Goal: Information Seeking & Learning: Learn about a topic

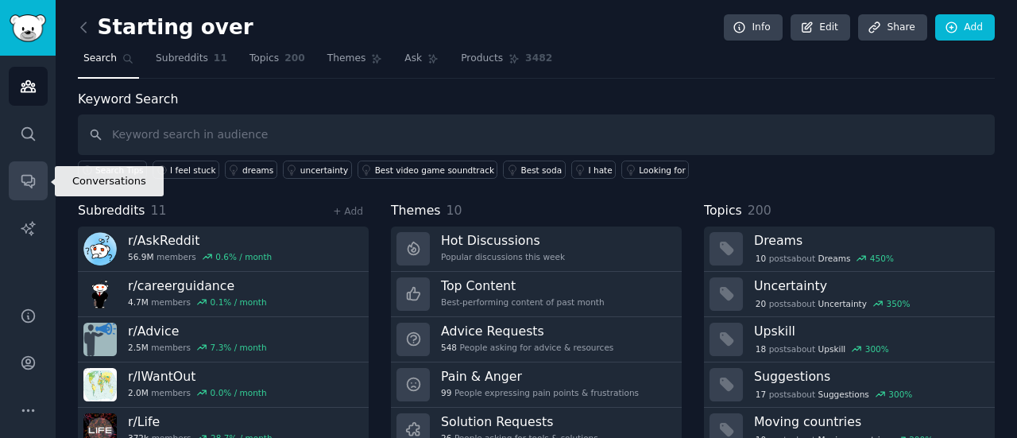
click at [24, 172] on icon "Sidebar" at bounding box center [28, 180] width 17 height 17
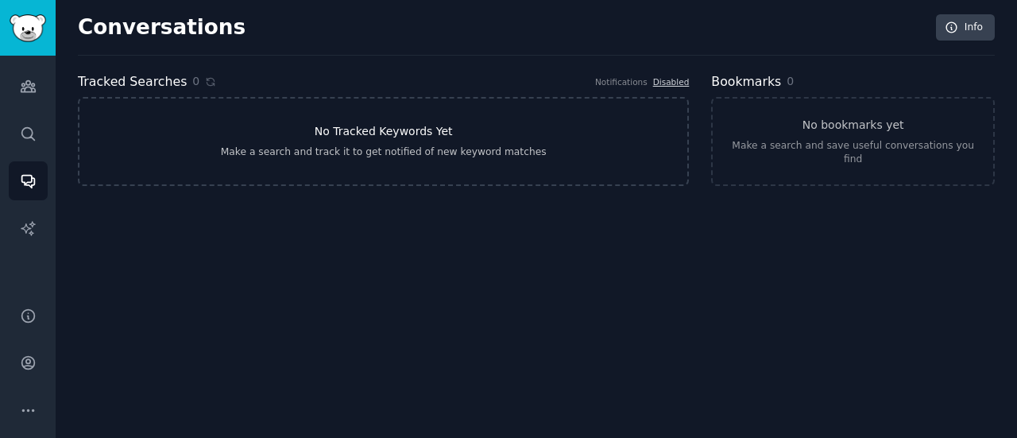
click at [354, 131] on h3 "No Tracked Keywords Yet" at bounding box center [384, 131] width 138 height 17
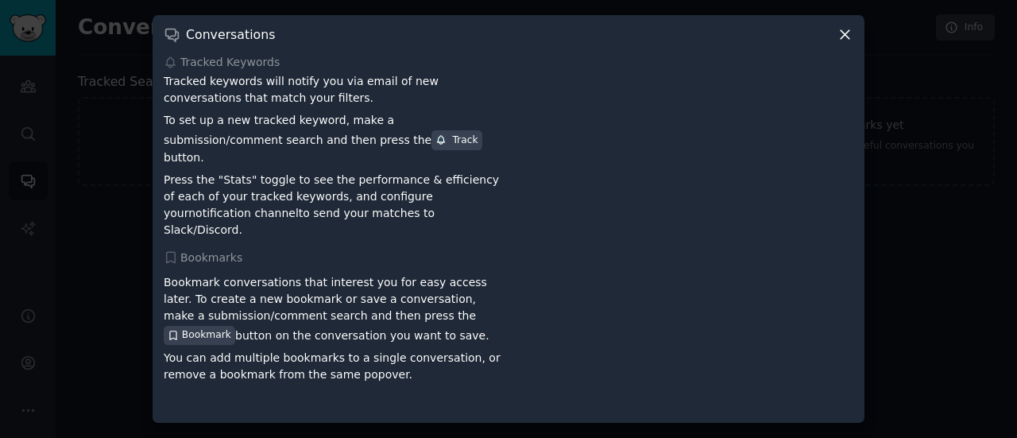
click at [845, 42] on icon at bounding box center [844, 34] width 17 height 17
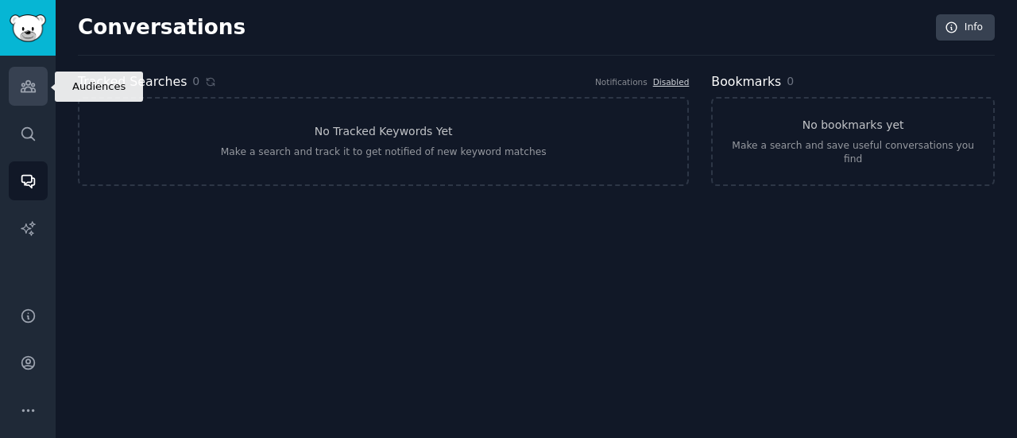
click at [28, 85] on icon "Sidebar" at bounding box center [28, 86] width 14 height 11
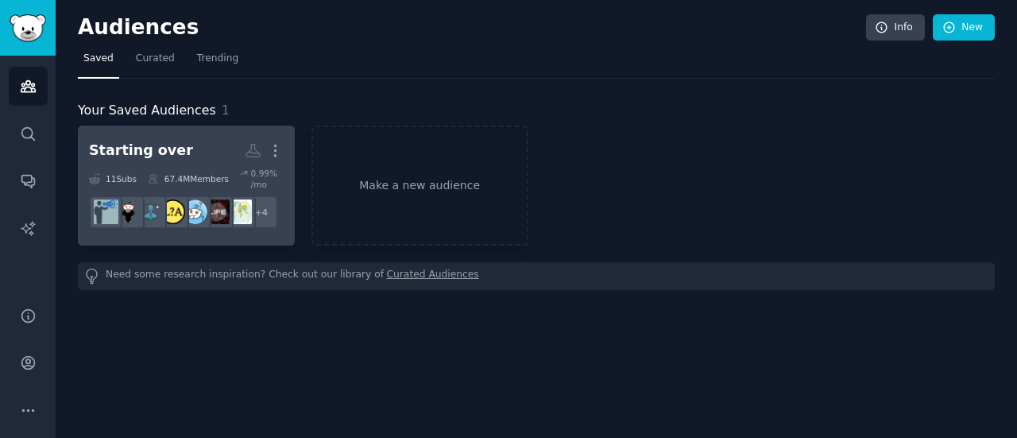
click at [215, 159] on h2 "Starting over More" at bounding box center [186, 151] width 195 height 28
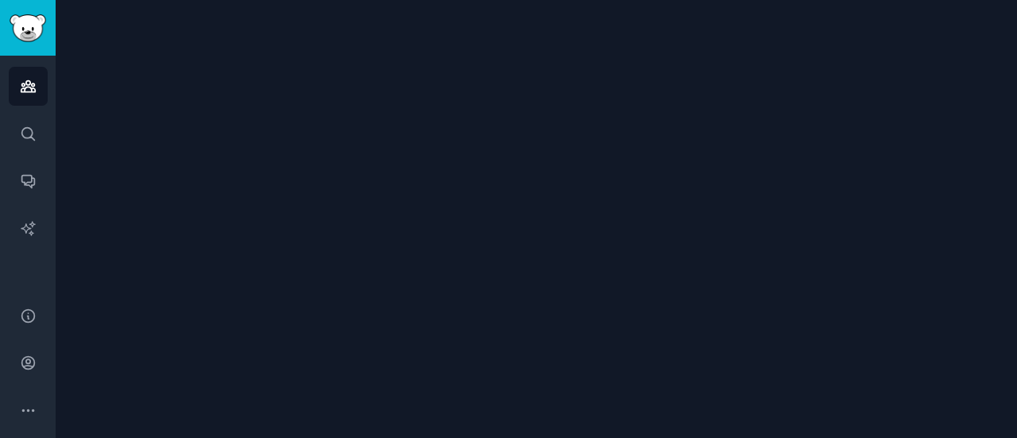
click at [215, 159] on div at bounding box center [536, 219] width 961 height 438
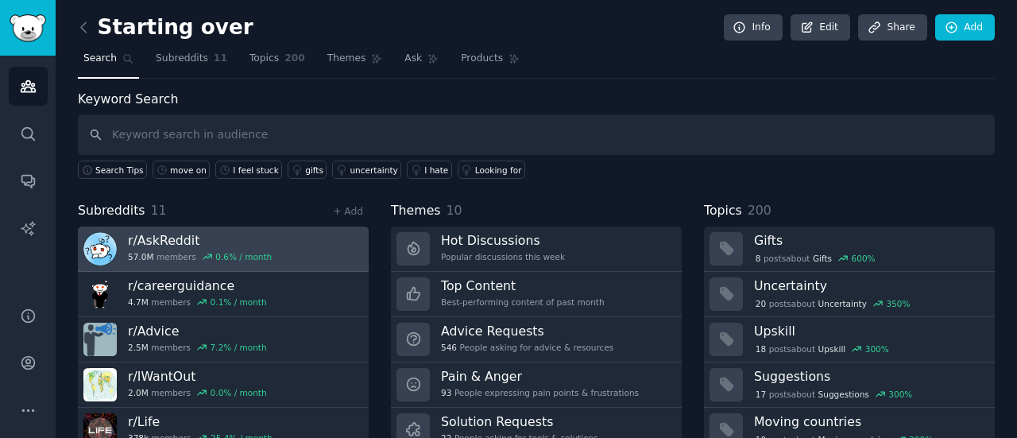
click at [171, 241] on h3 "r/ AskReddit" at bounding box center [200, 240] width 144 height 17
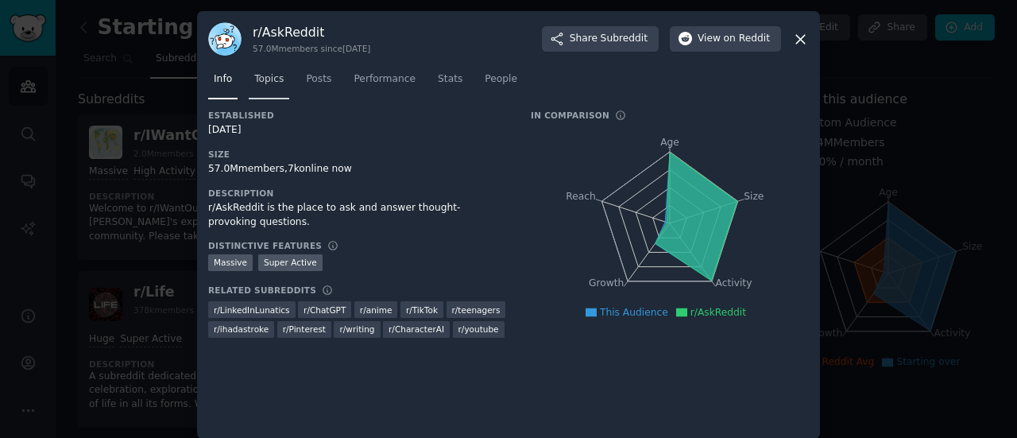
click at [271, 80] on span "Topics" at bounding box center [268, 79] width 29 height 14
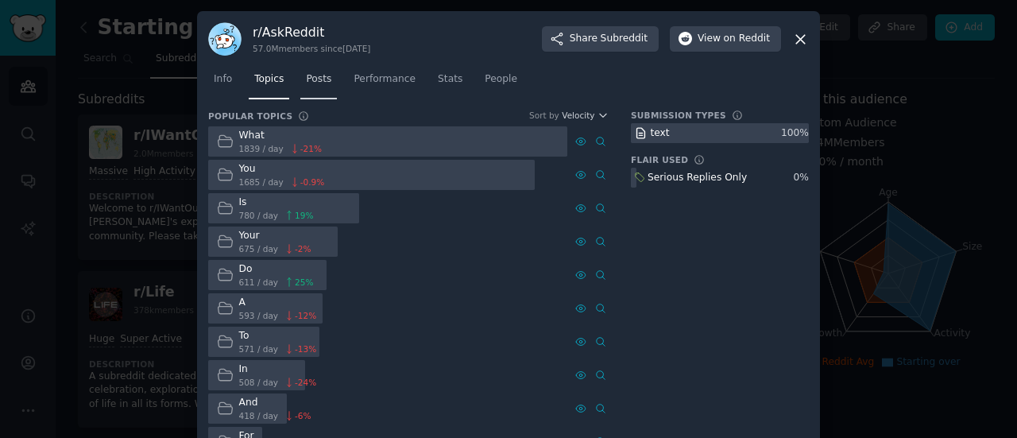
click at [311, 79] on span "Posts" at bounding box center [318, 79] width 25 height 14
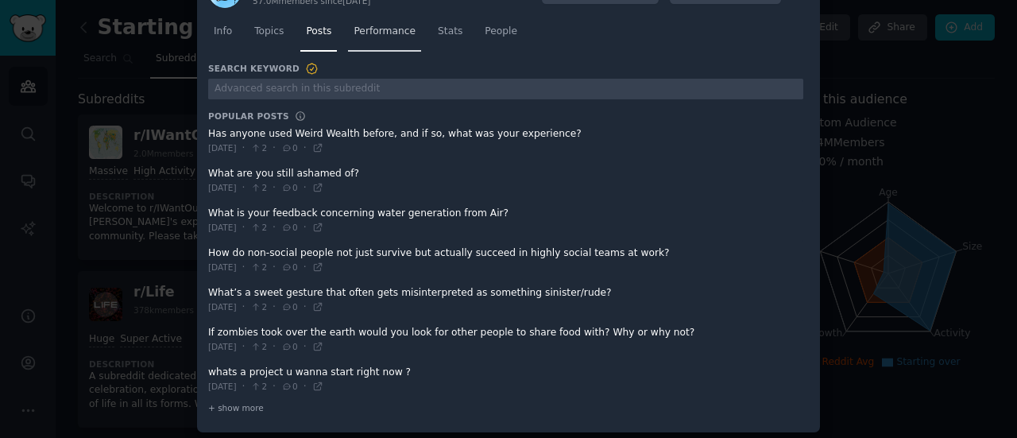
scroll to position [51, 0]
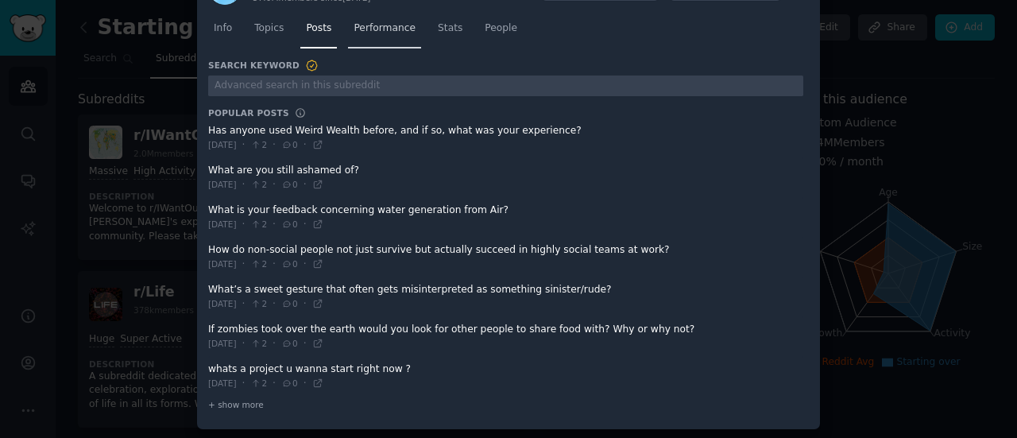
click at [394, 27] on span "Performance" at bounding box center [384, 28] width 62 height 14
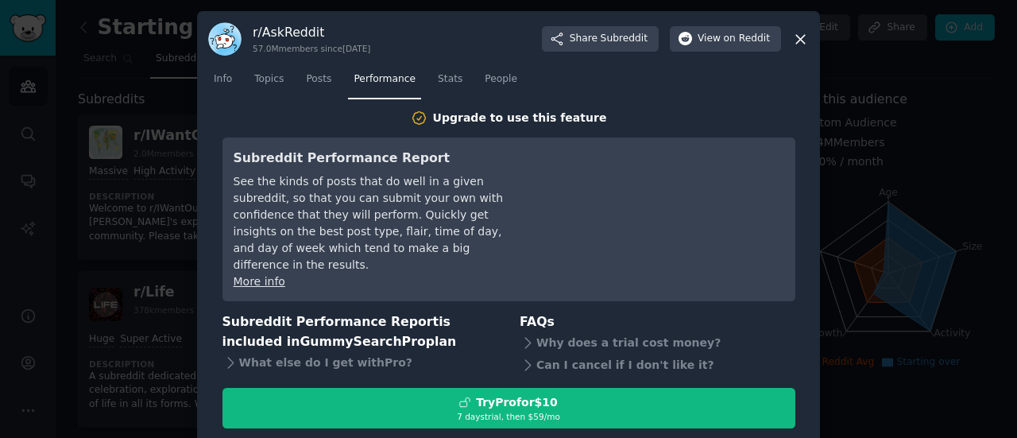
click at [799, 37] on icon at bounding box center [800, 39] width 9 height 9
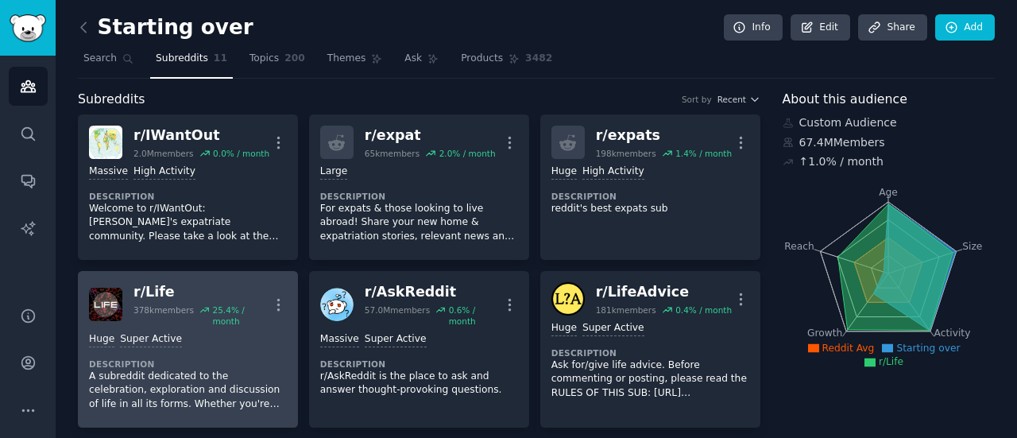
click at [190, 383] on p "A subreddit dedicated to the celebration, exploration and discussion of life in…" at bounding box center [188, 390] width 198 height 42
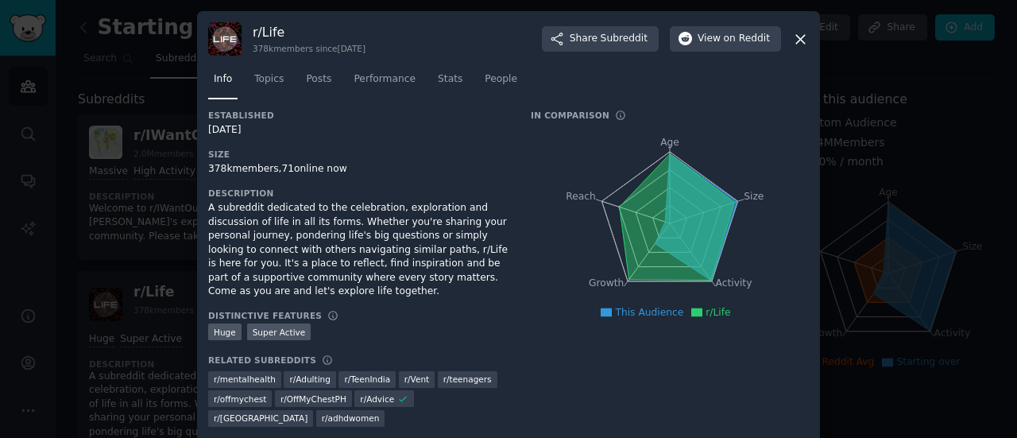
click at [798, 36] on icon at bounding box center [800, 39] width 17 height 17
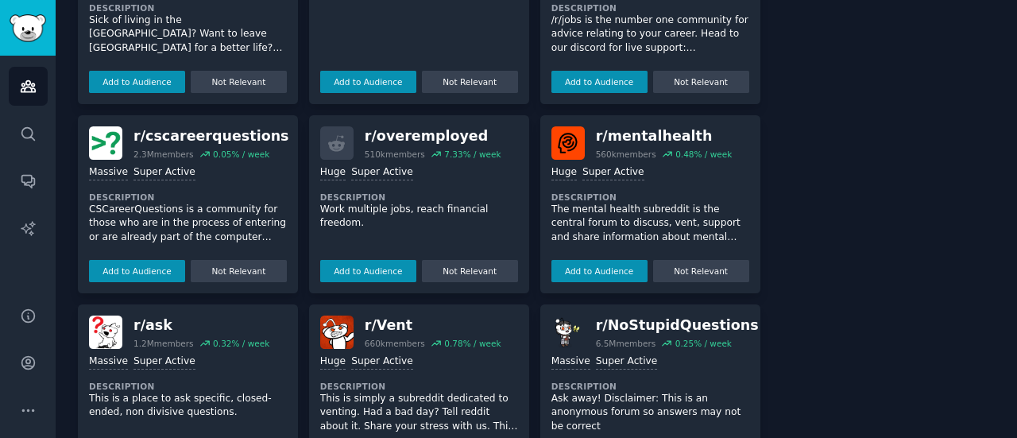
scroll to position [1201, 0]
